Goal: Register for event/course

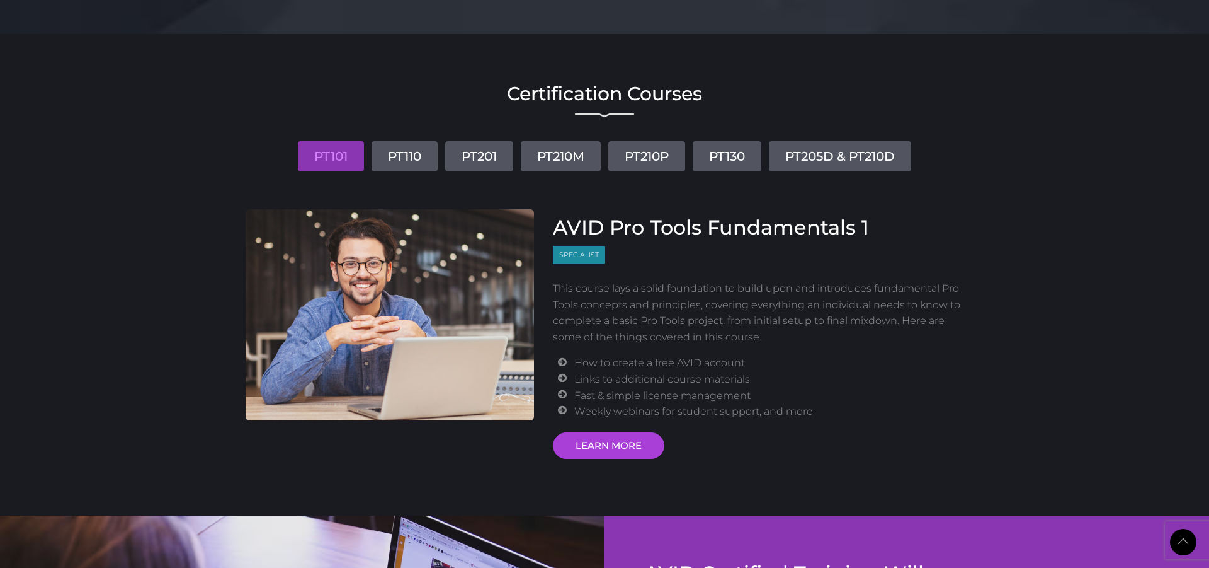
scroll to position [1422, 0]
click at [410, 159] on link "PT110" at bounding box center [405, 155] width 66 height 30
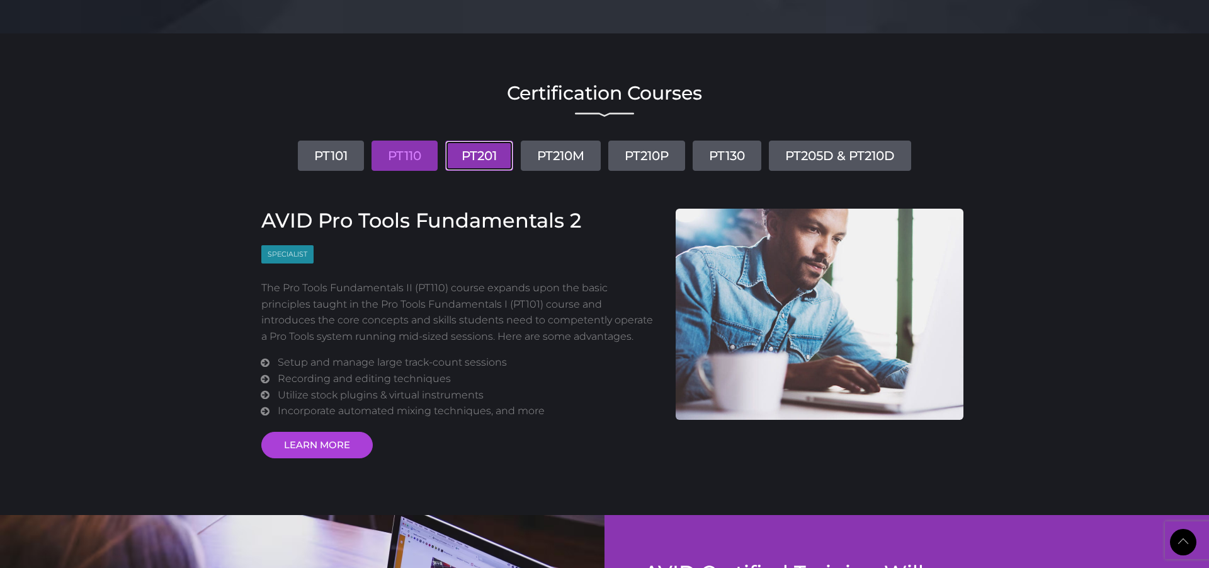
click at [476, 157] on link "PT201" at bounding box center [479, 155] width 68 height 30
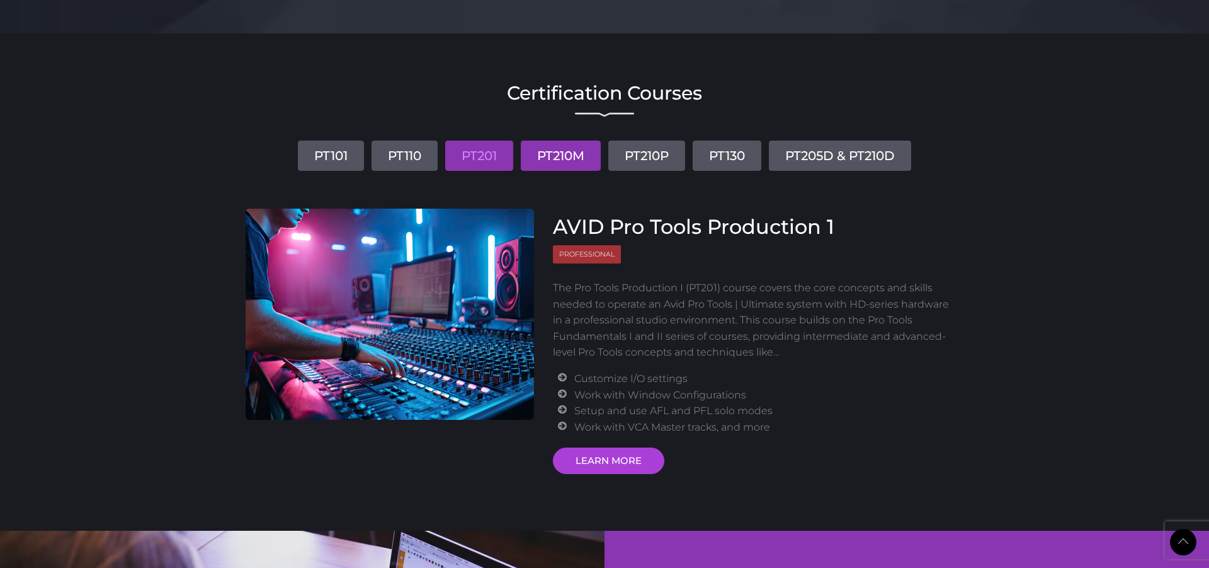
click at [567, 154] on link "PT210M" at bounding box center [561, 155] width 80 height 30
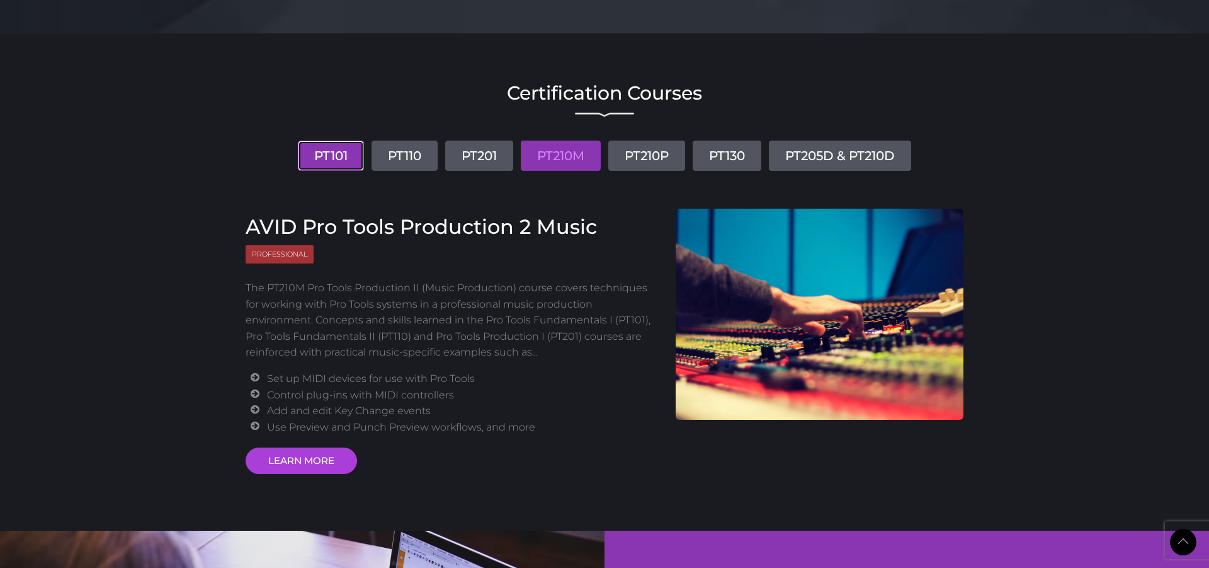
click at [336, 152] on link "PT101" at bounding box center [331, 155] width 66 height 30
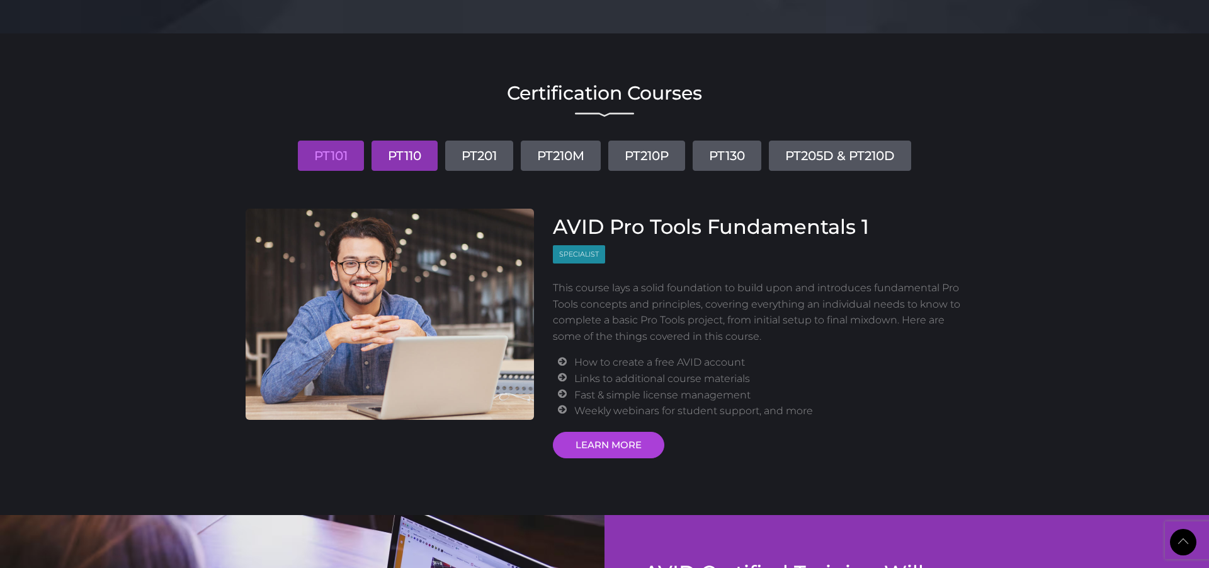
click at [411, 159] on link "PT110" at bounding box center [405, 155] width 66 height 30
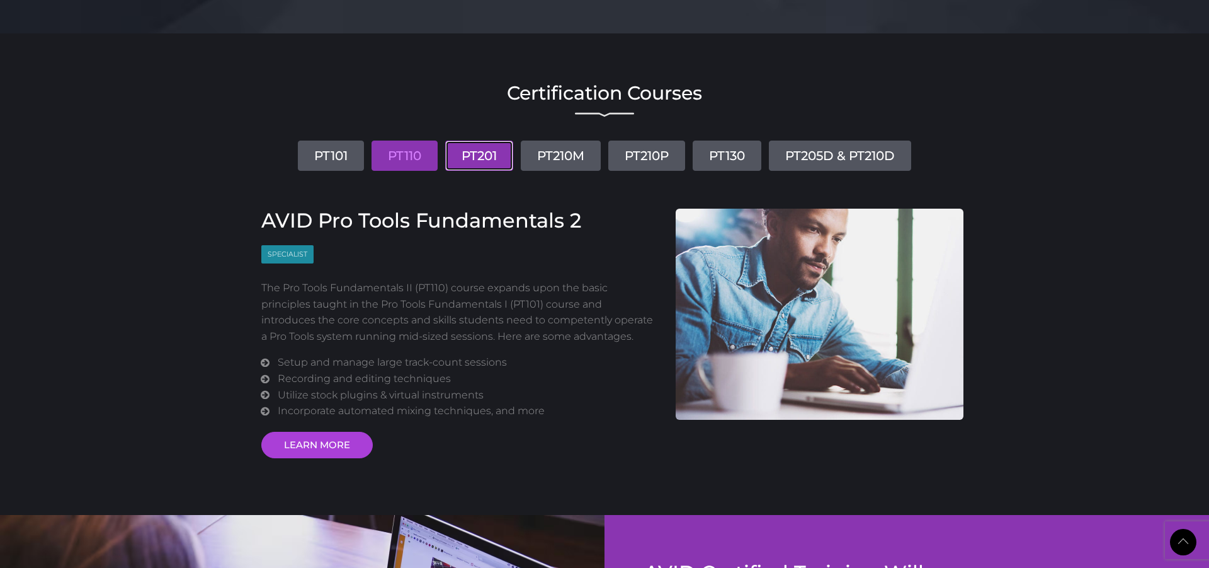
click at [463, 155] on link "PT201" at bounding box center [479, 155] width 68 height 30
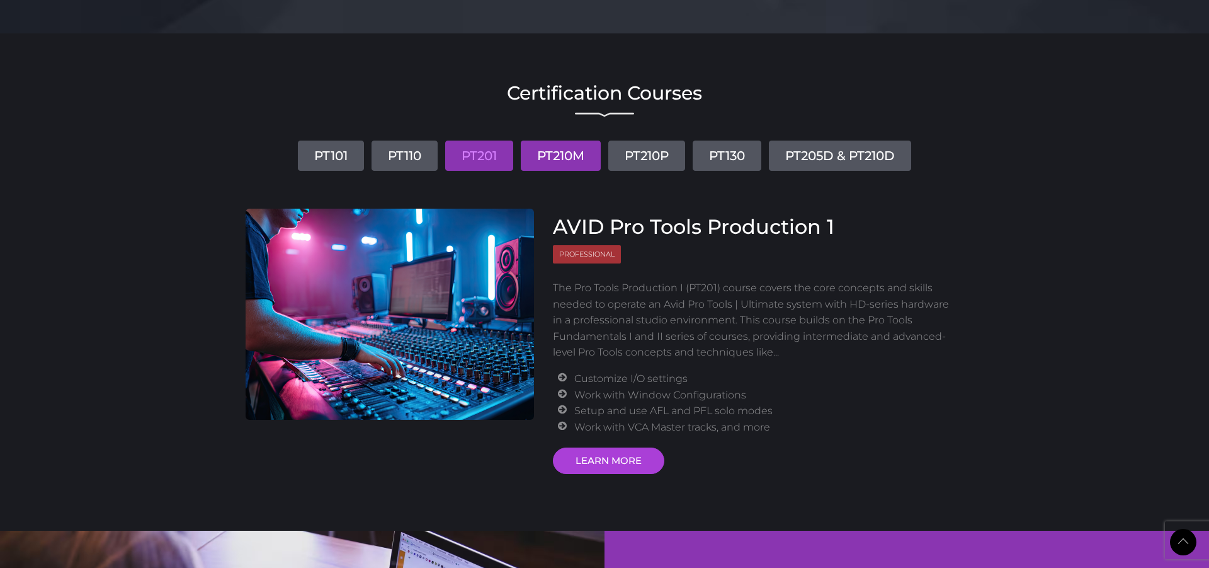
click at [535, 163] on link "PT210M" at bounding box center [561, 155] width 80 height 30
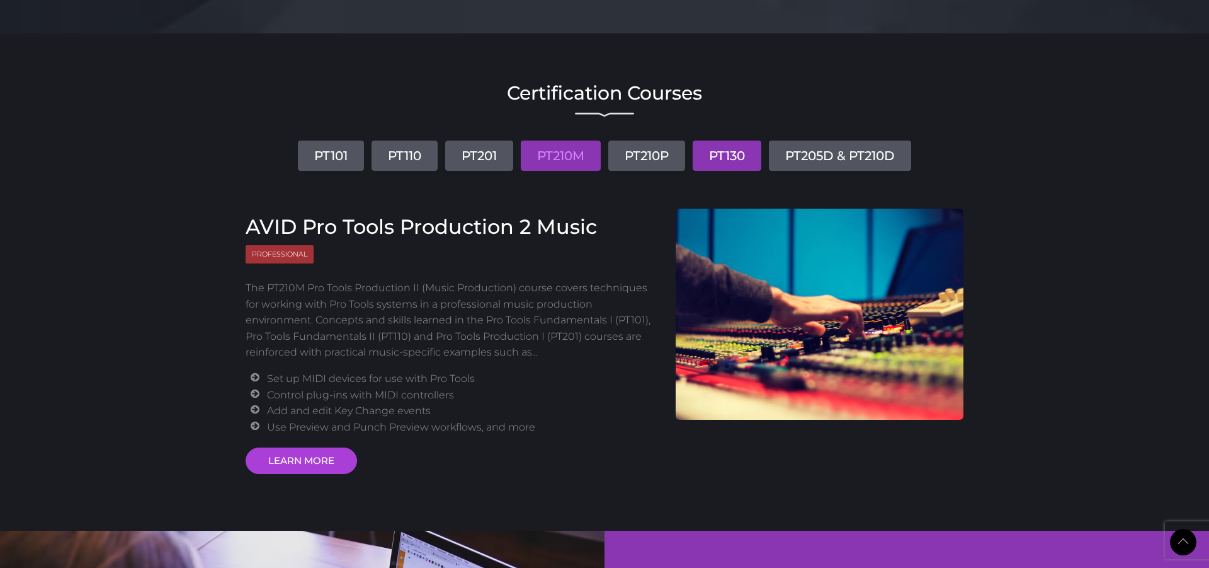
click at [731, 150] on link "PT130" at bounding box center [727, 155] width 69 height 30
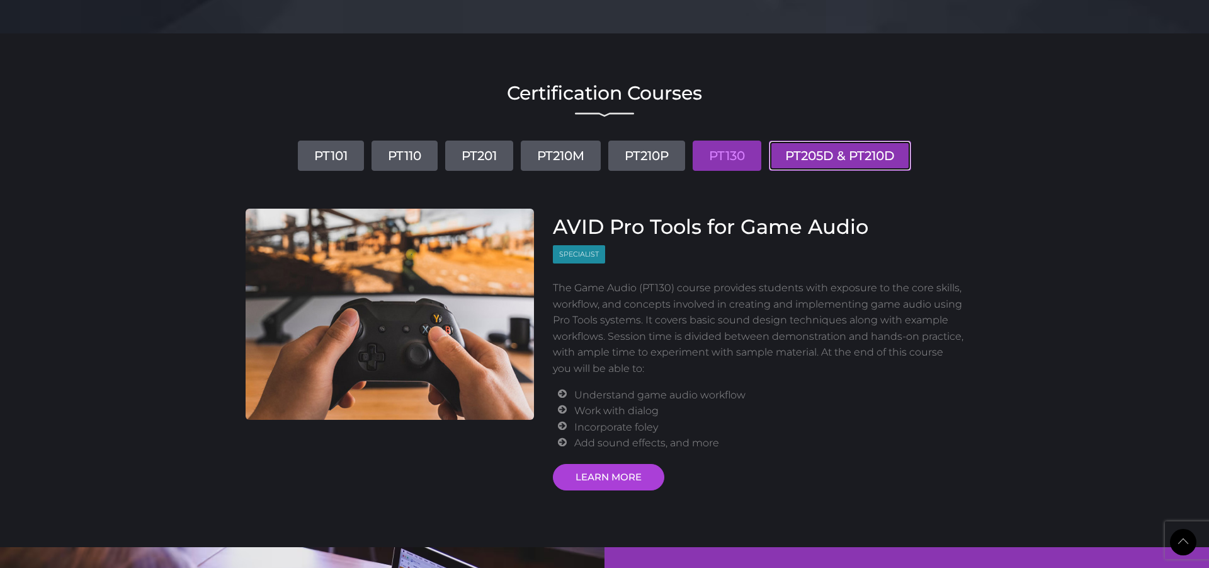
click at [836, 161] on link "PT205D & PT210D" at bounding box center [840, 155] width 142 height 30
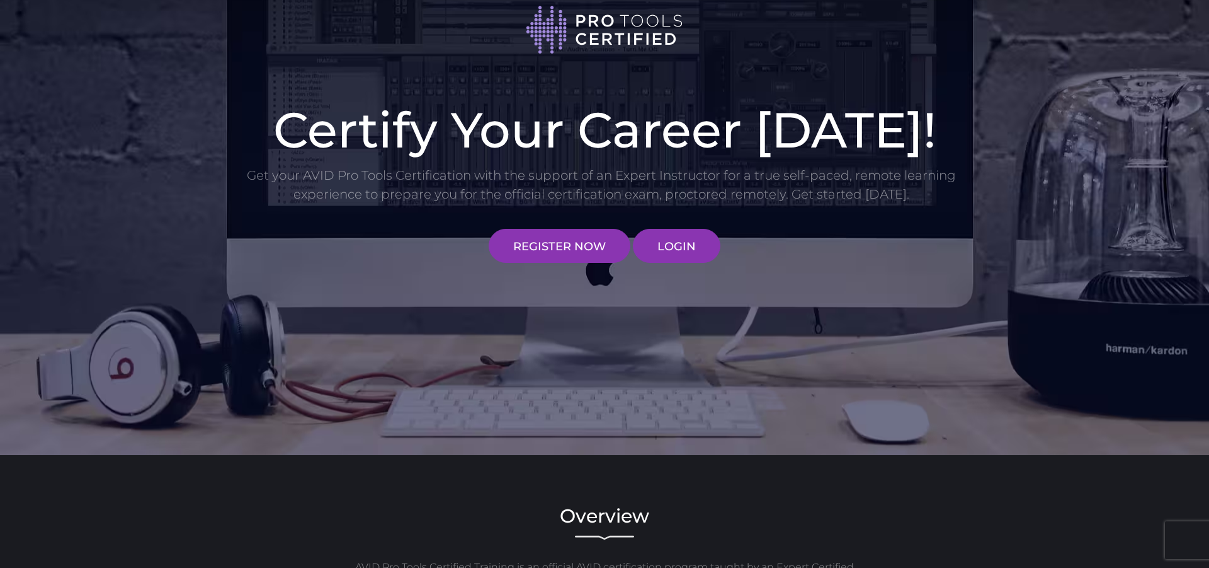
scroll to position [0, 0]
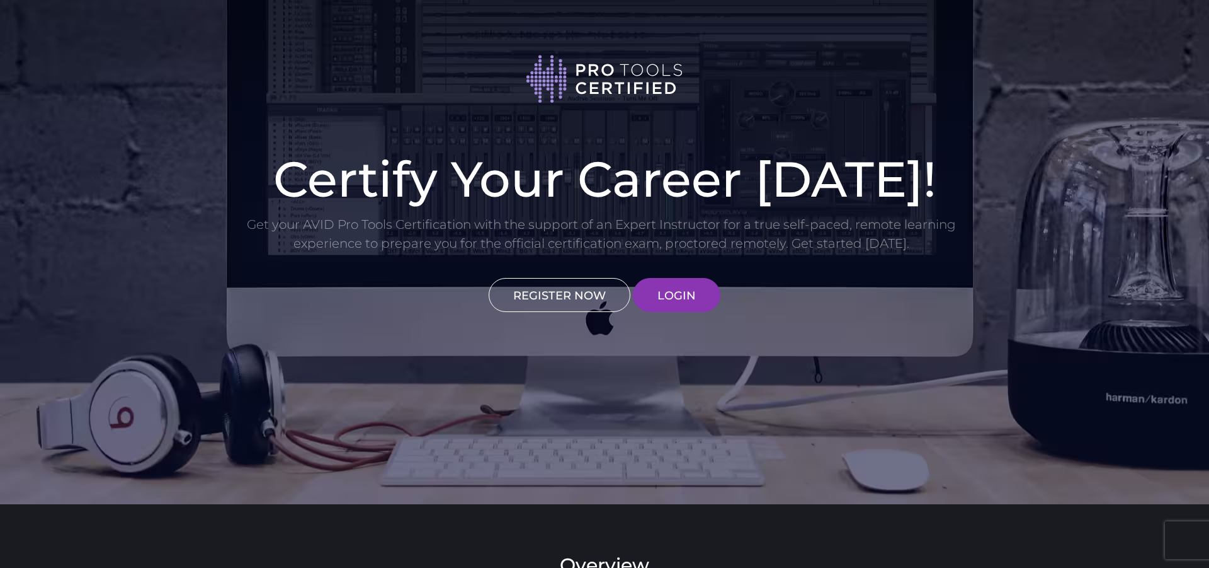
click at [581, 295] on link "REGISTER NOW" at bounding box center [560, 295] width 142 height 34
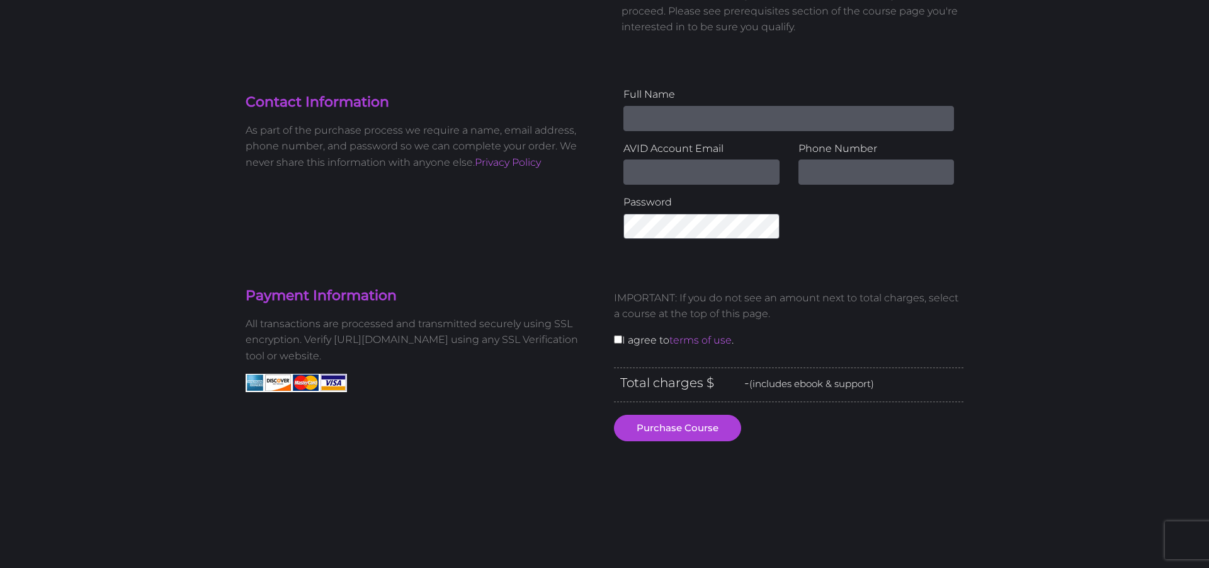
scroll to position [332, 0]
